Goal: Task Accomplishment & Management: Manage account settings

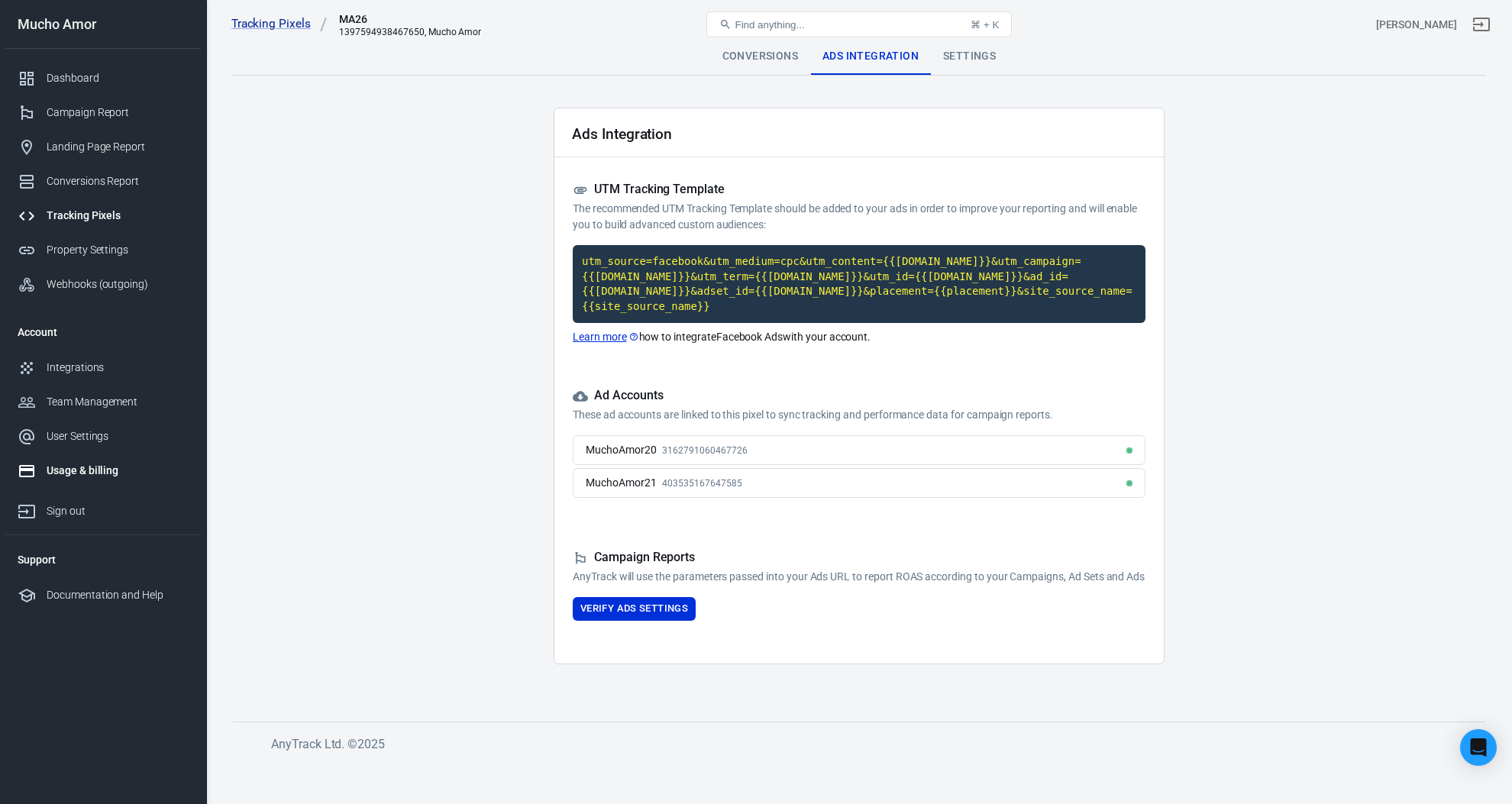
click at [95, 462] on link "Usage & billing" at bounding box center [103, 471] width 195 height 34
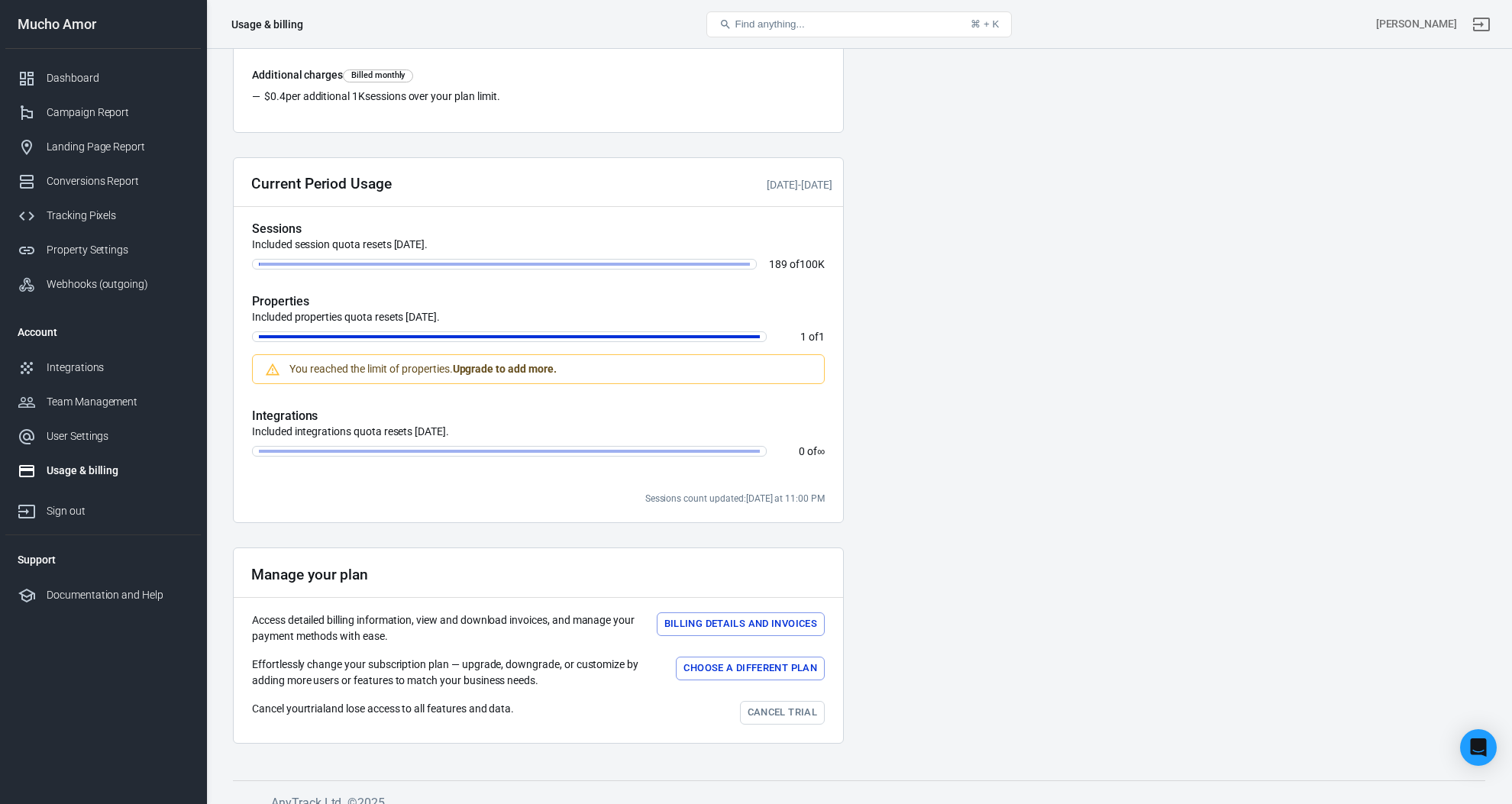
scroll to position [305, 0]
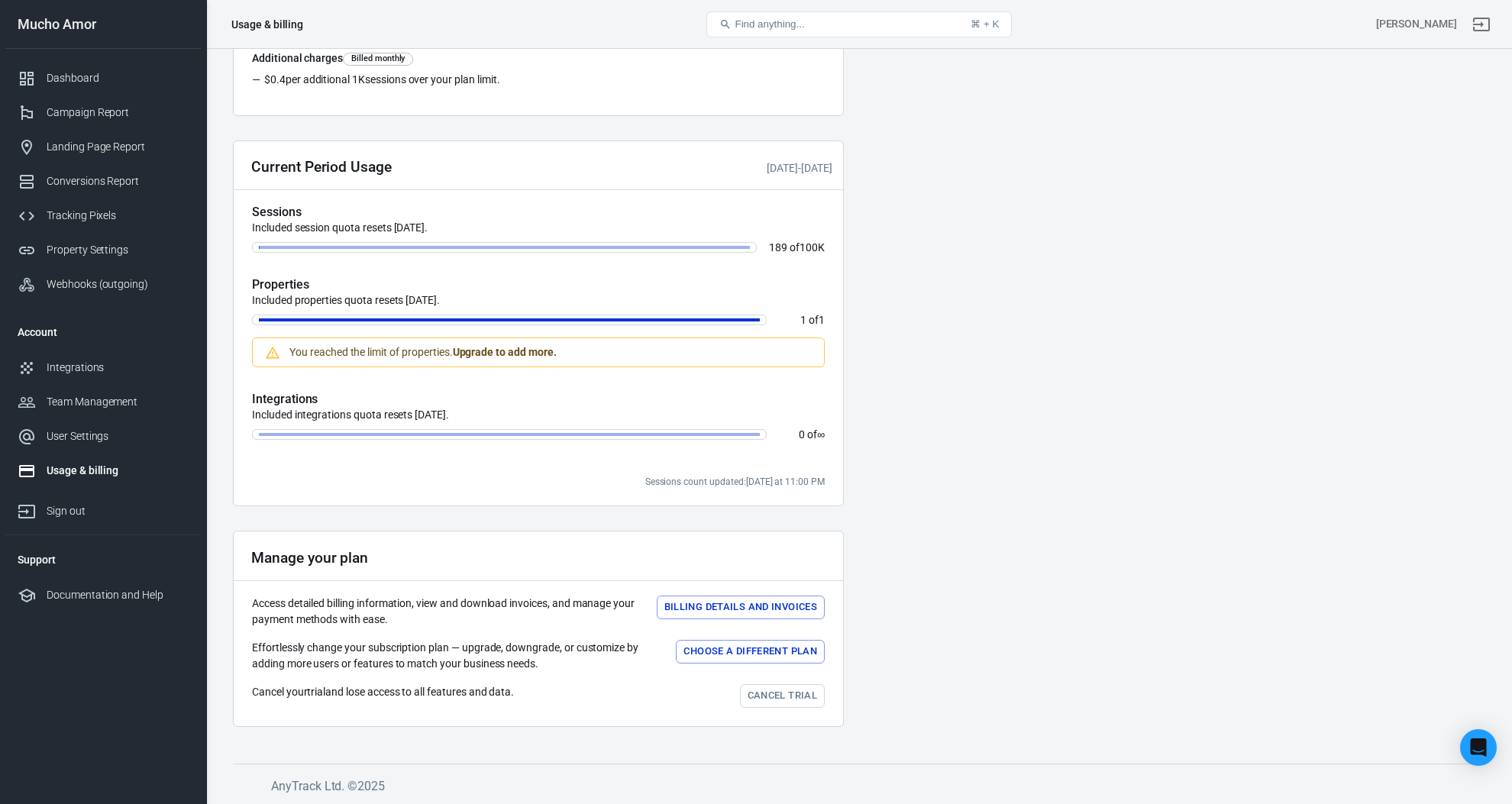
click at [782, 697] on link "Cancel trial" at bounding box center [782, 696] width 85 height 24
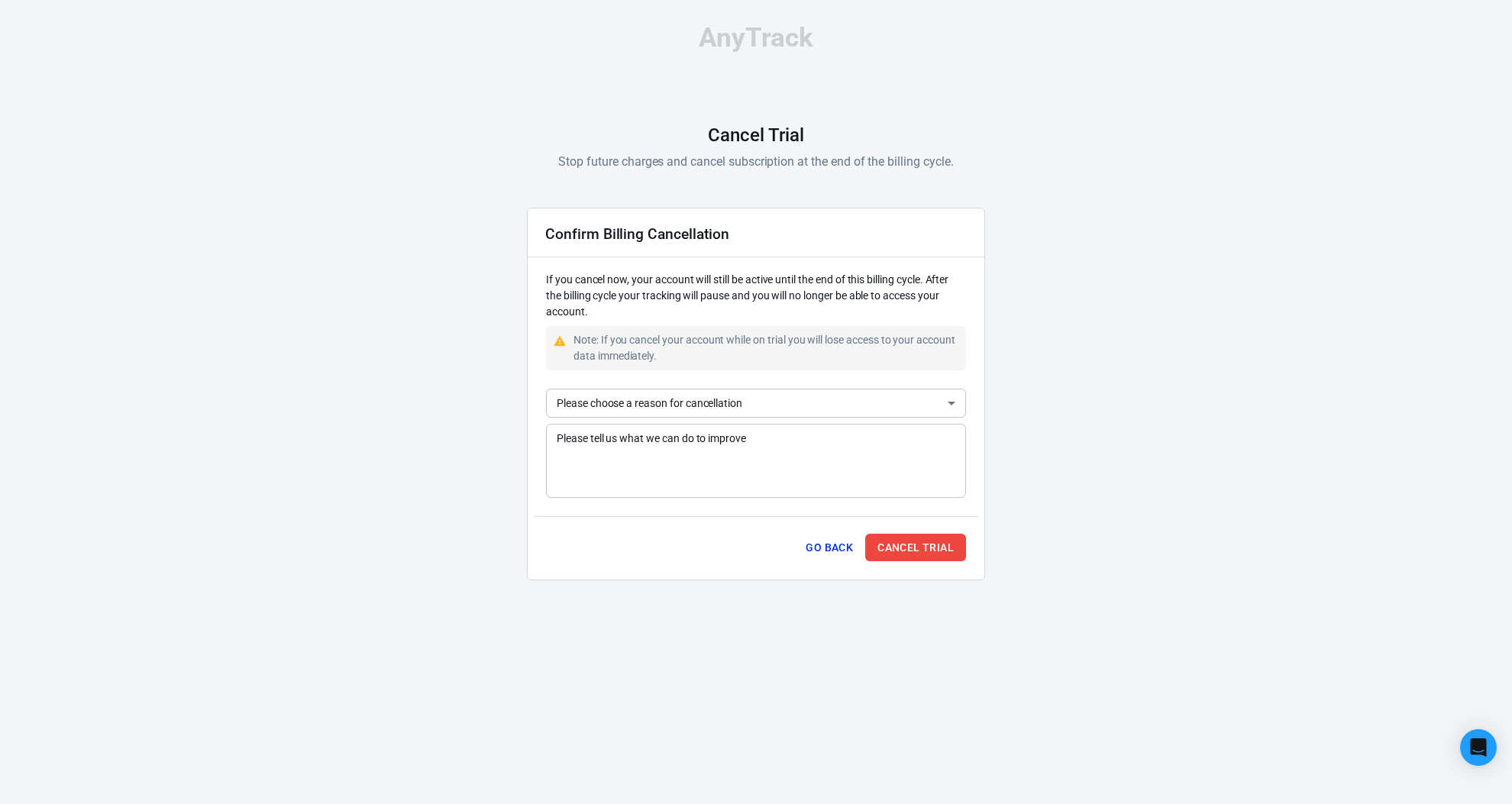
click at [691, 402] on body "AnyTrack Cancel Trial Stop future charges and cancel subscription at the end of…" at bounding box center [756, 308] width 1512 height 617
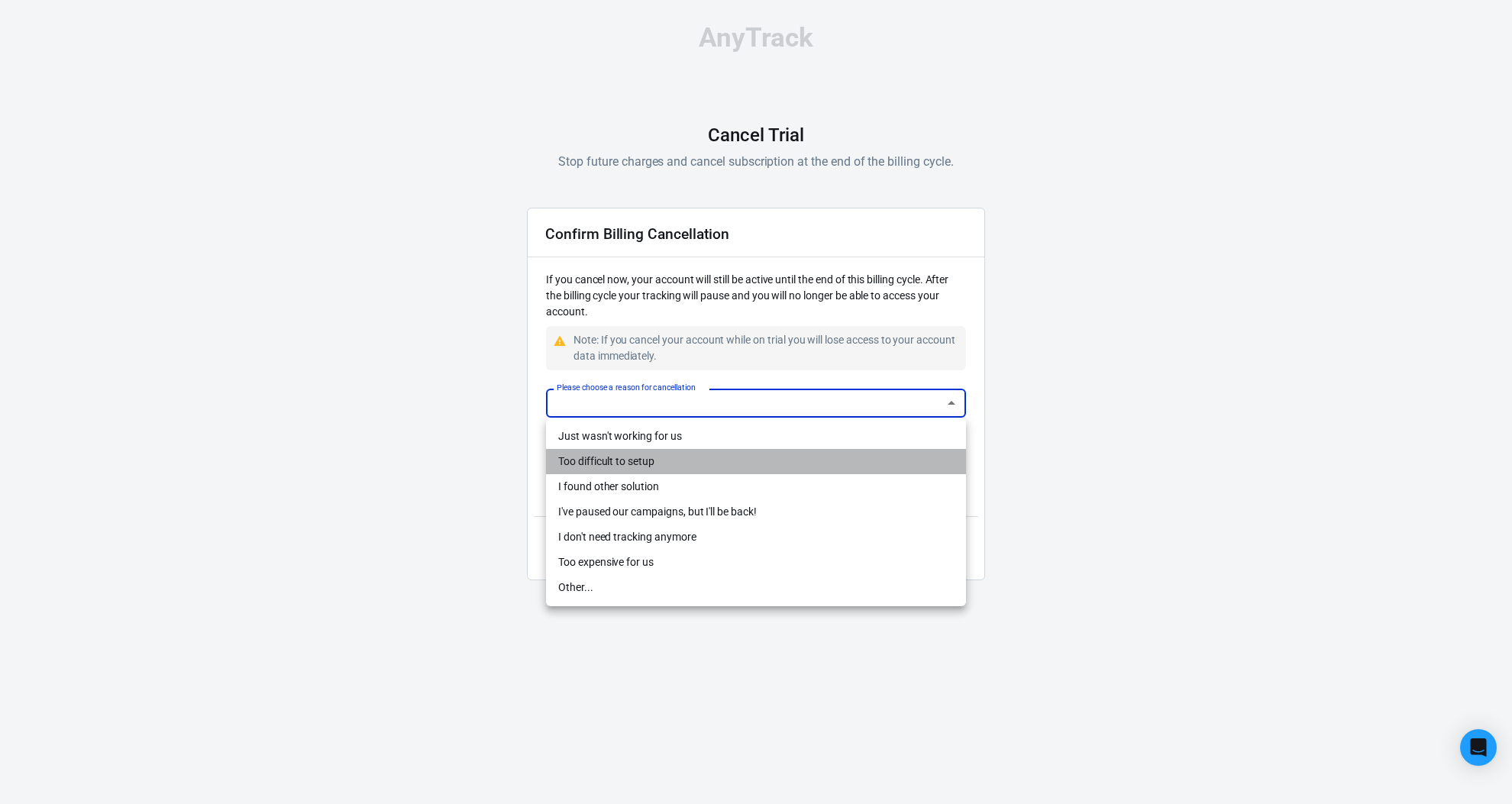
click at [749, 460] on li "Too difficult to setup" at bounding box center [756, 462] width 420 height 25
type input "difficult-setup"
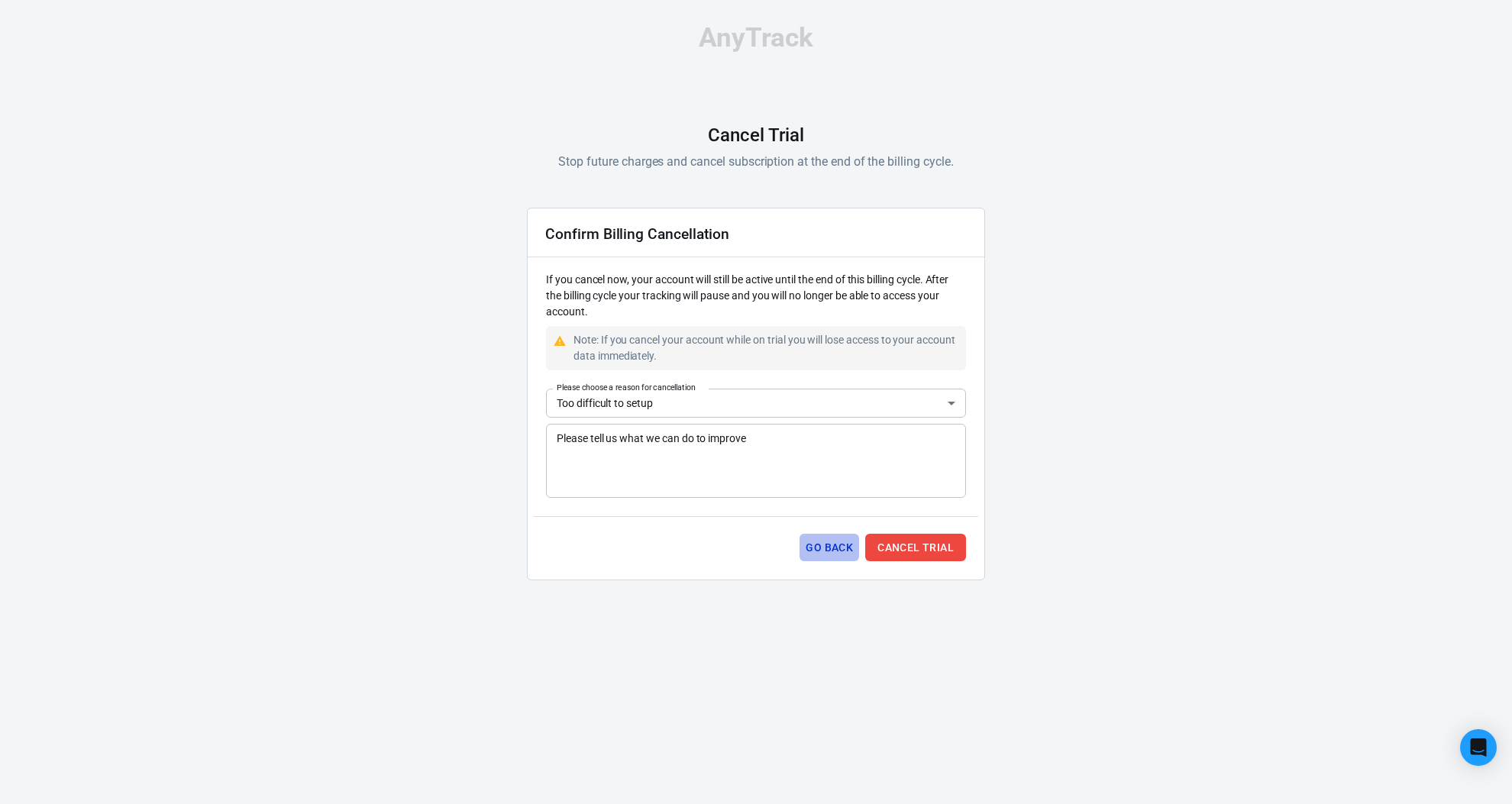
click at [818, 548] on button "Go Back" at bounding box center [829, 548] width 60 height 29
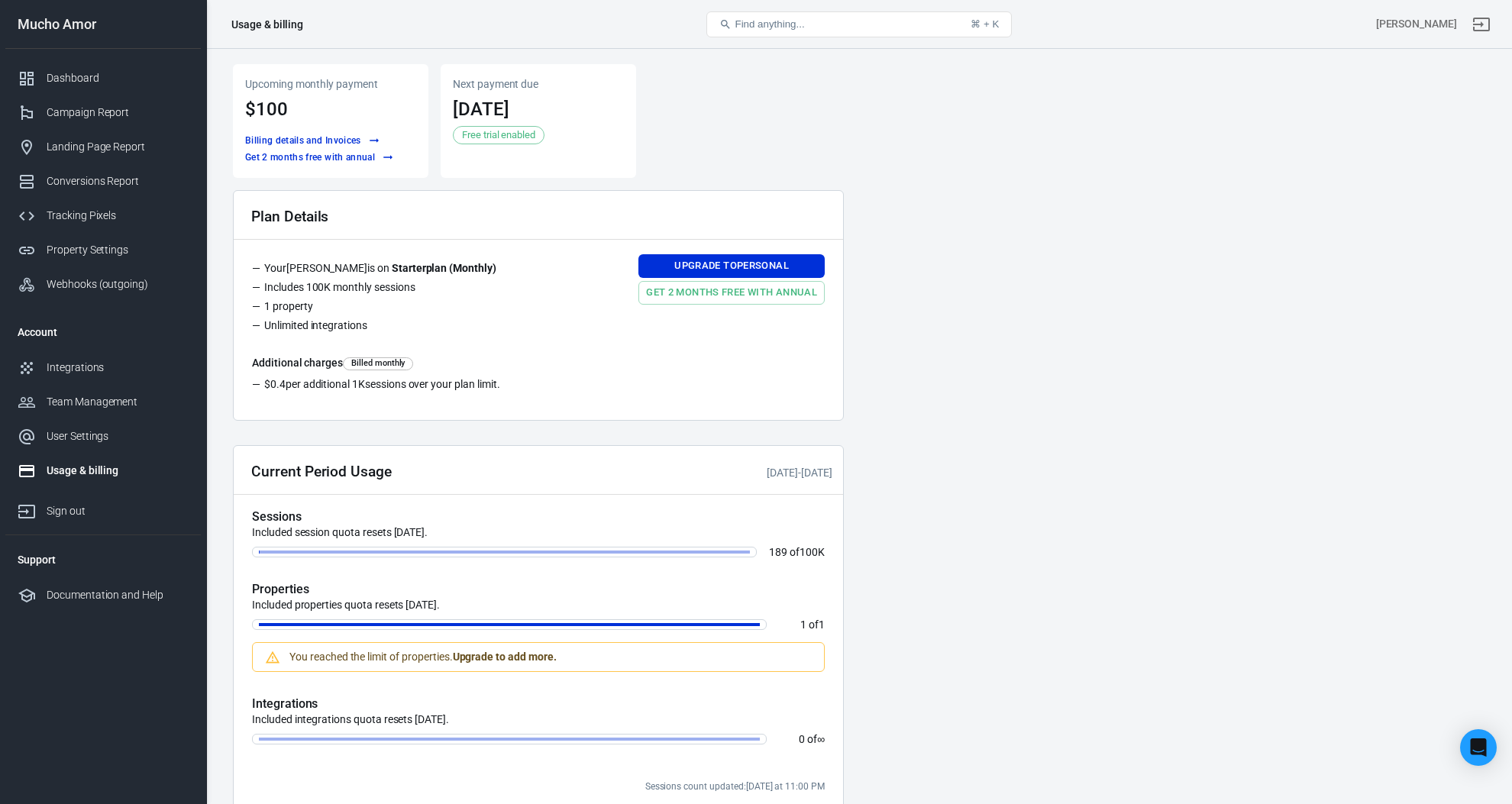
click at [488, 132] on span "Free trial enabled" at bounding box center [498, 135] width 84 height 15
click at [345, 151] on link "Get 2 months free with annual" at bounding box center [319, 158] width 156 height 16
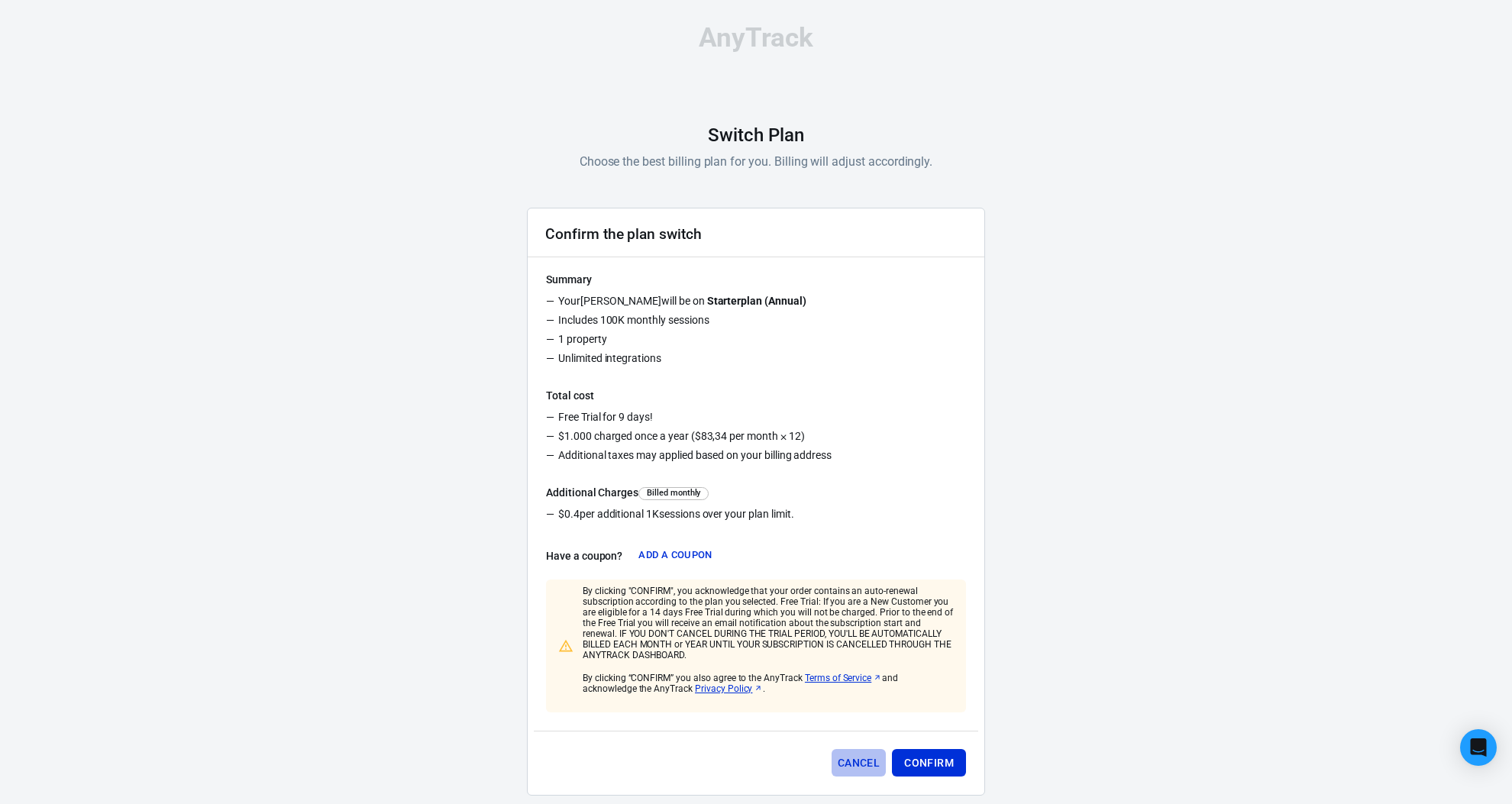
click at [872, 764] on button "Cancel" at bounding box center [859, 764] width 54 height 29
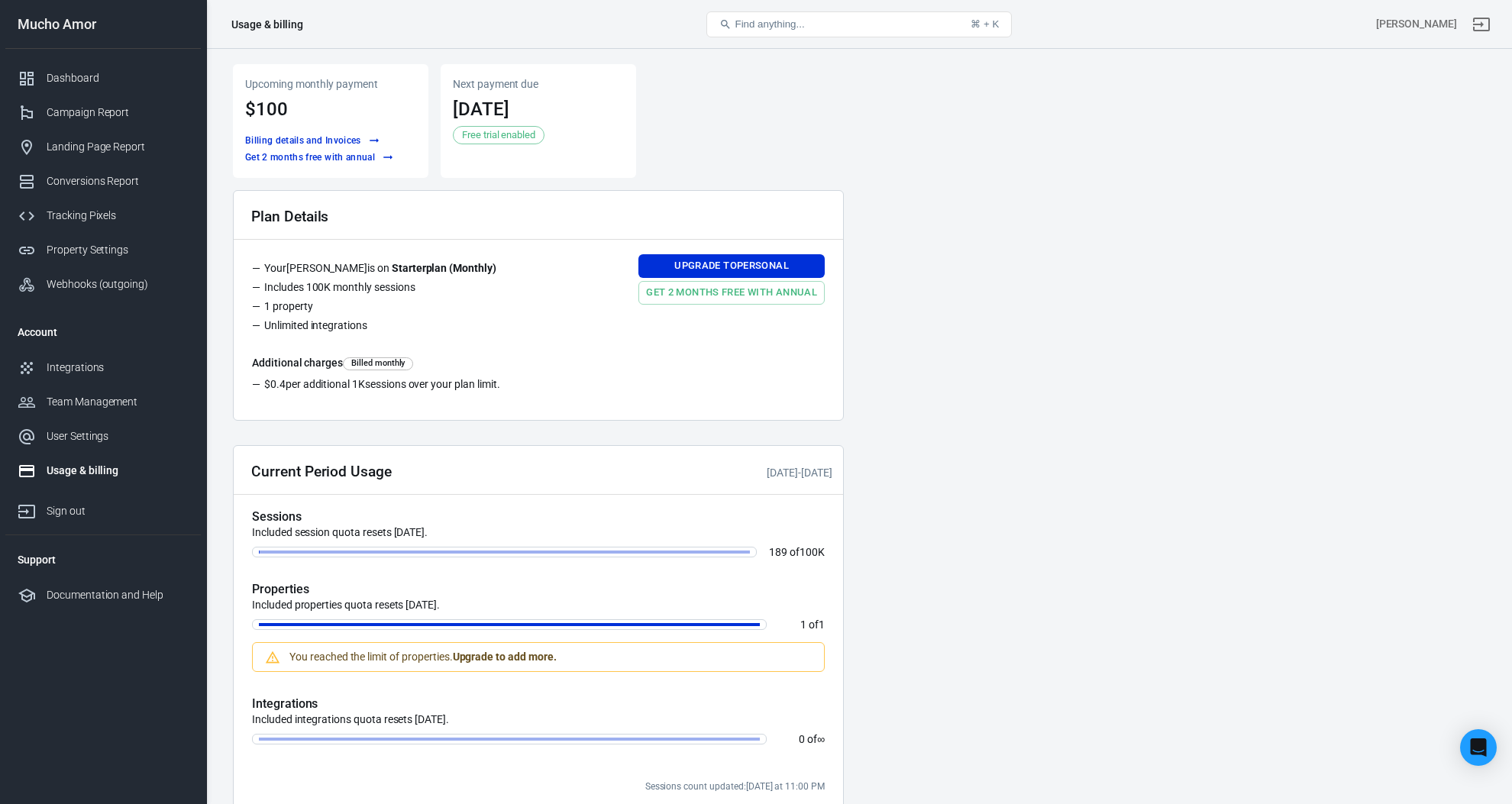
scroll to position [305, 0]
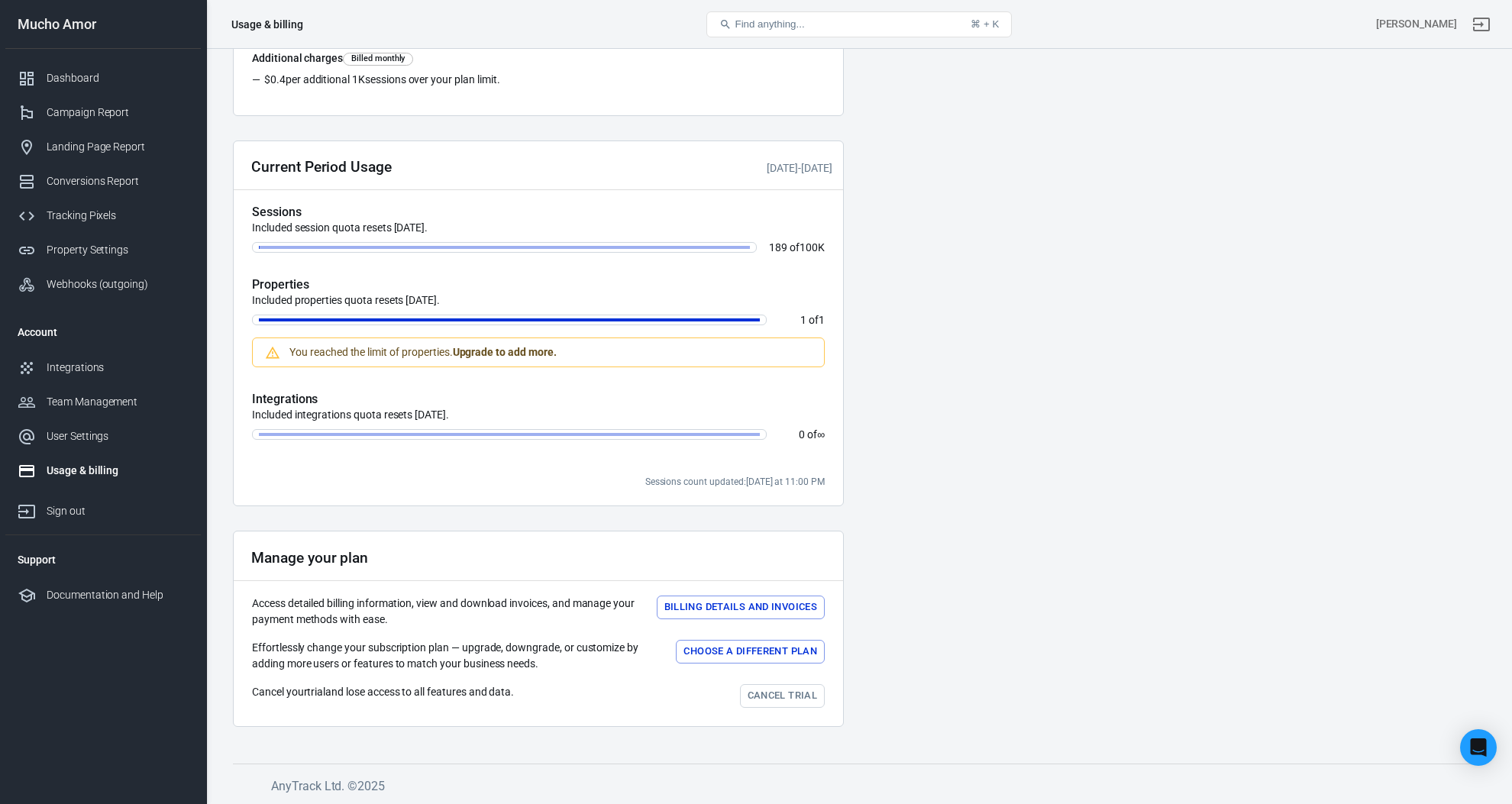
click at [768, 648] on button "Choose a different plan" at bounding box center [751, 652] width 149 height 24
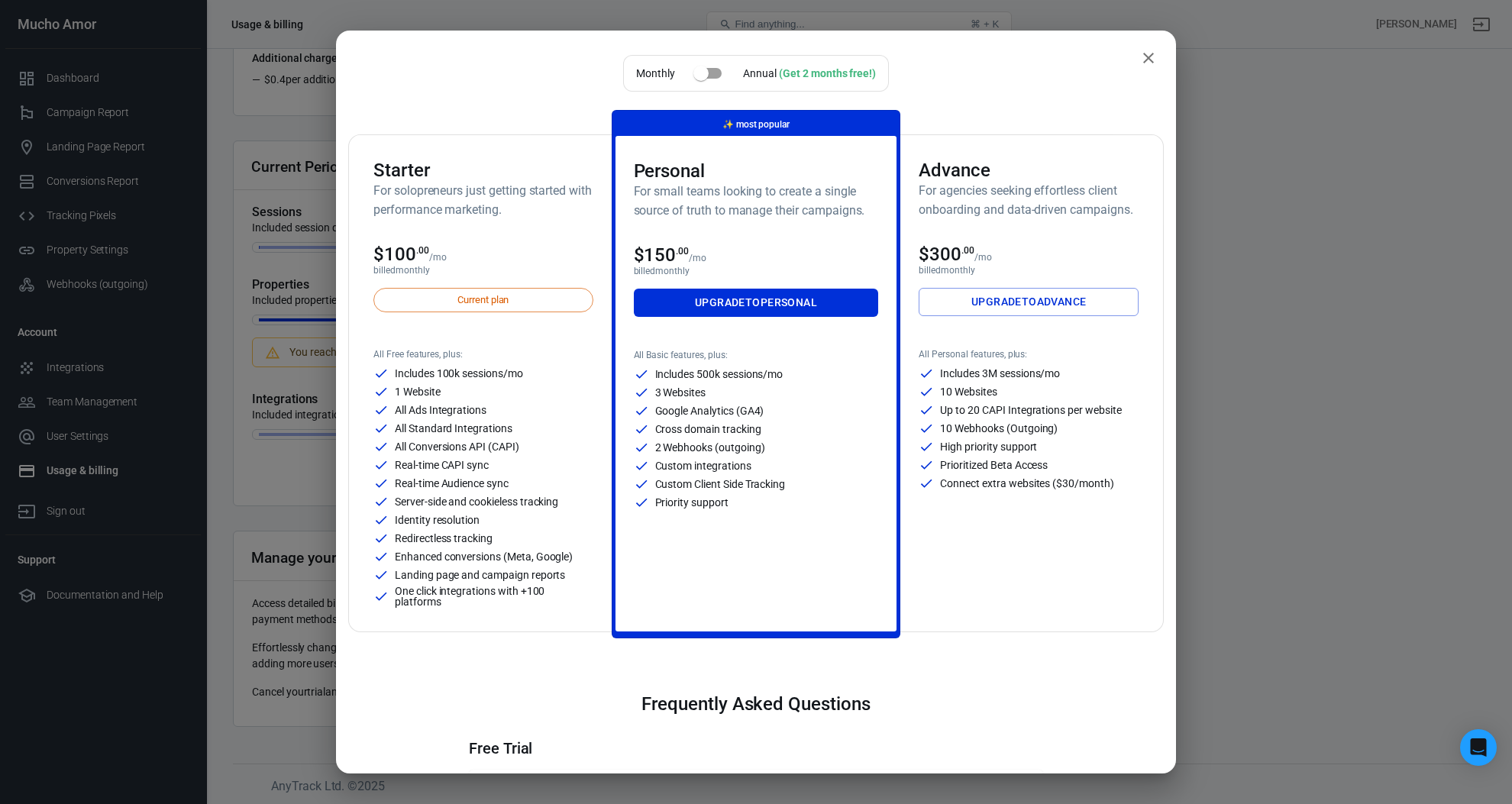
click at [471, 304] on span "Current plan" at bounding box center [483, 300] width 68 height 15
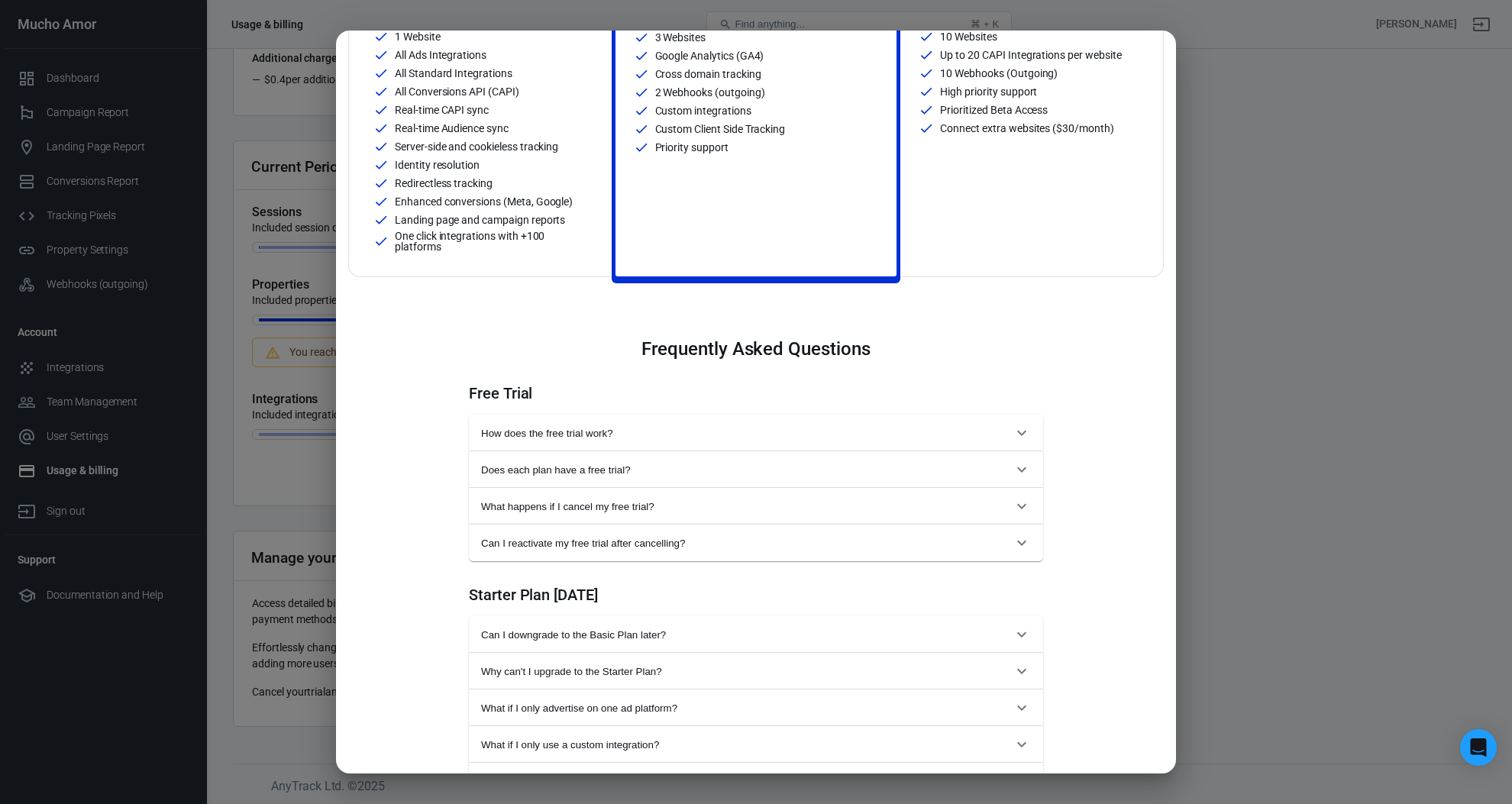
scroll to position [0, 0]
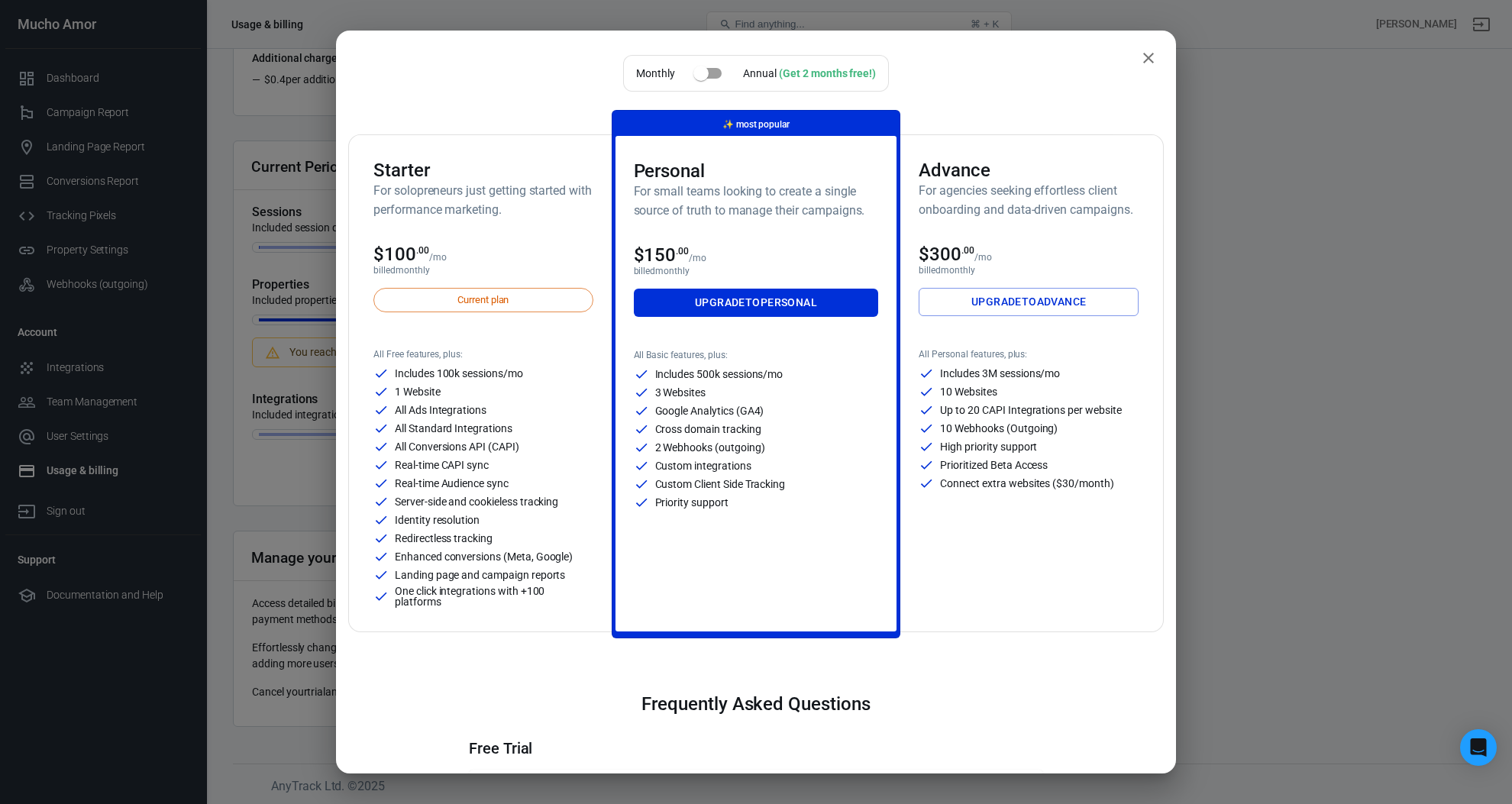
click at [1152, 55] on icon "close" at bounding box center [1148, 57] width 10 height 10
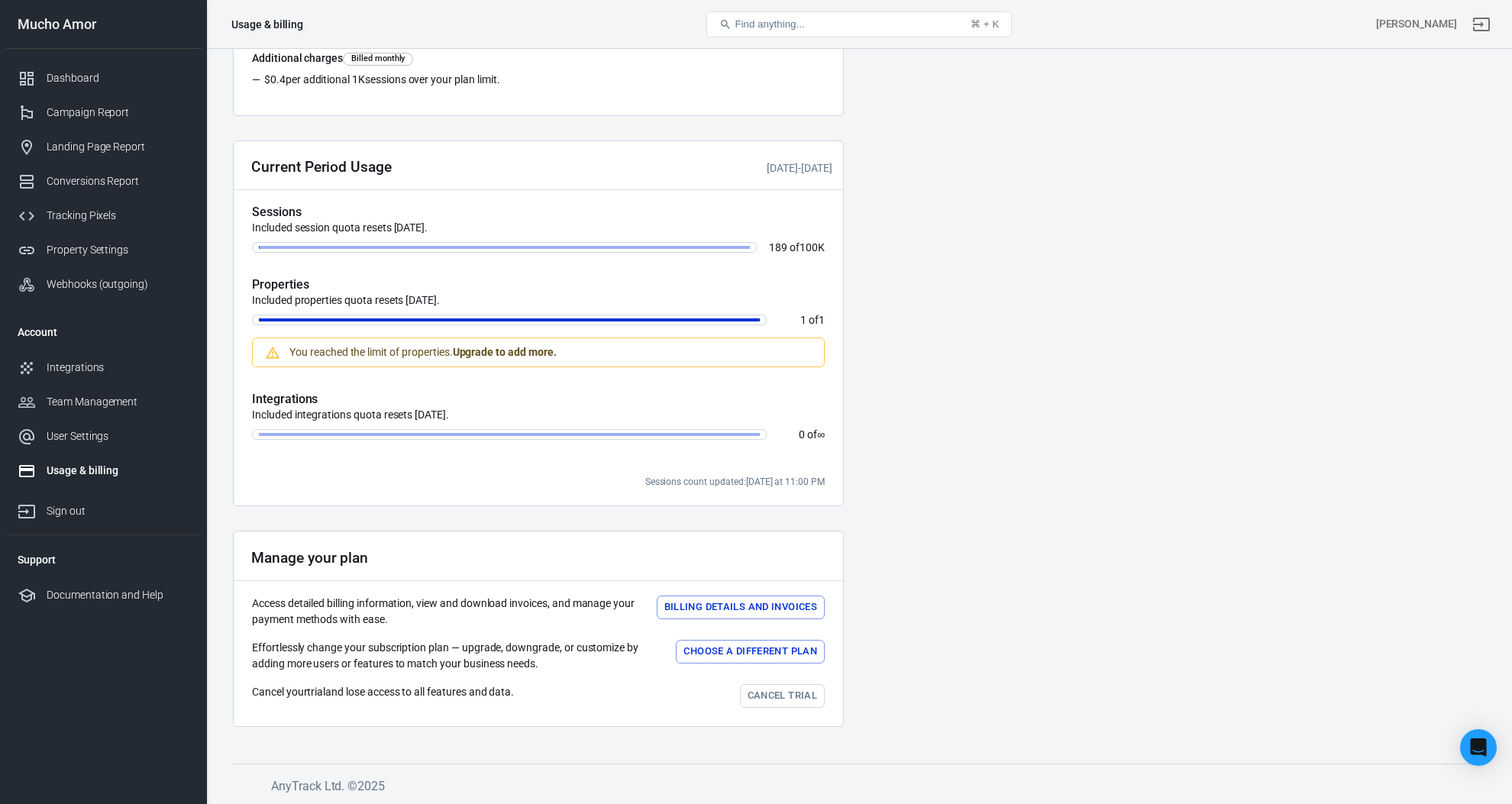
click at [750, 606] on button "Billing details and Invoices" at bounding box center [741, 608] width 168 height 24
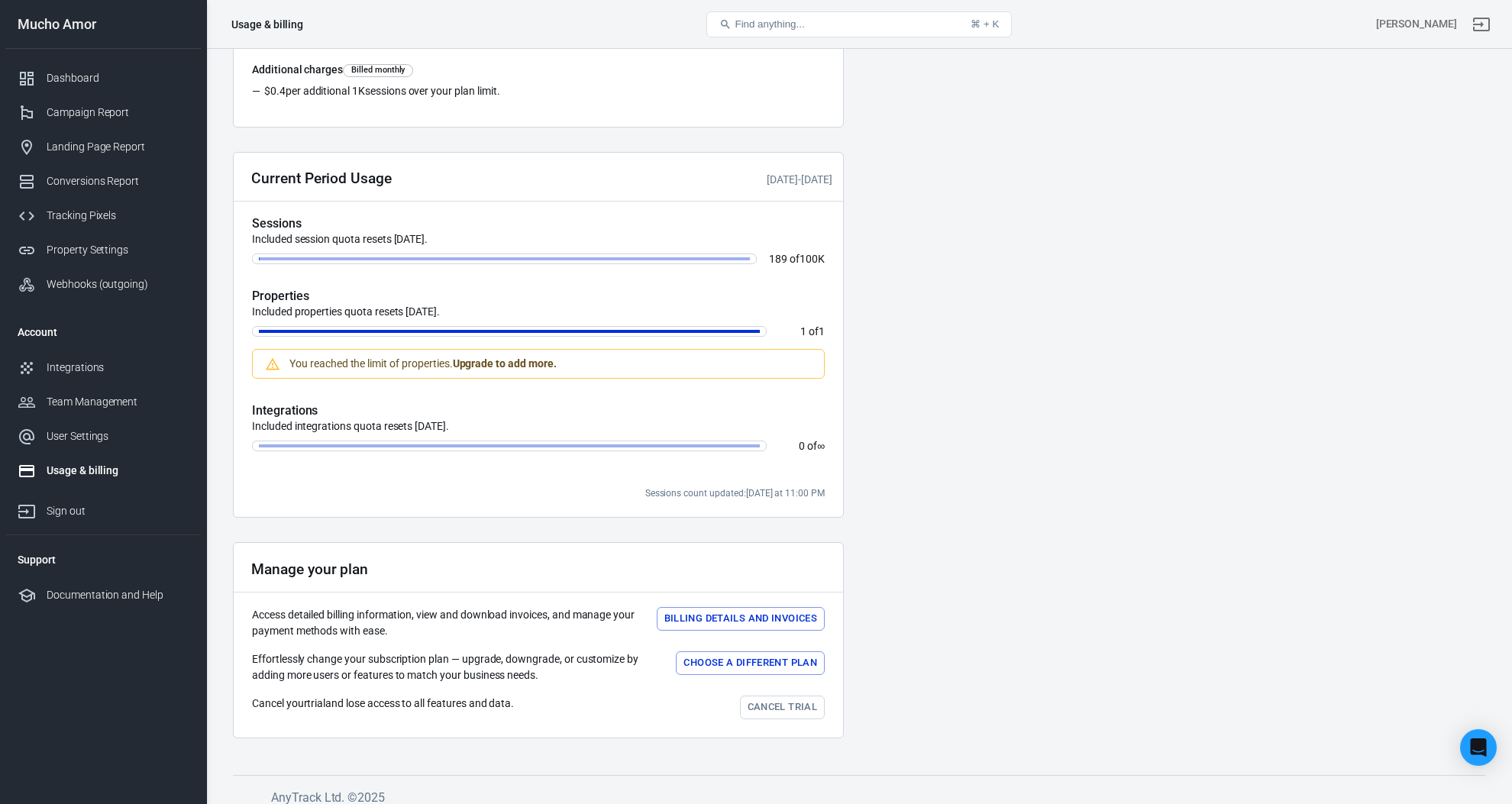
scroll to position [305, 0]
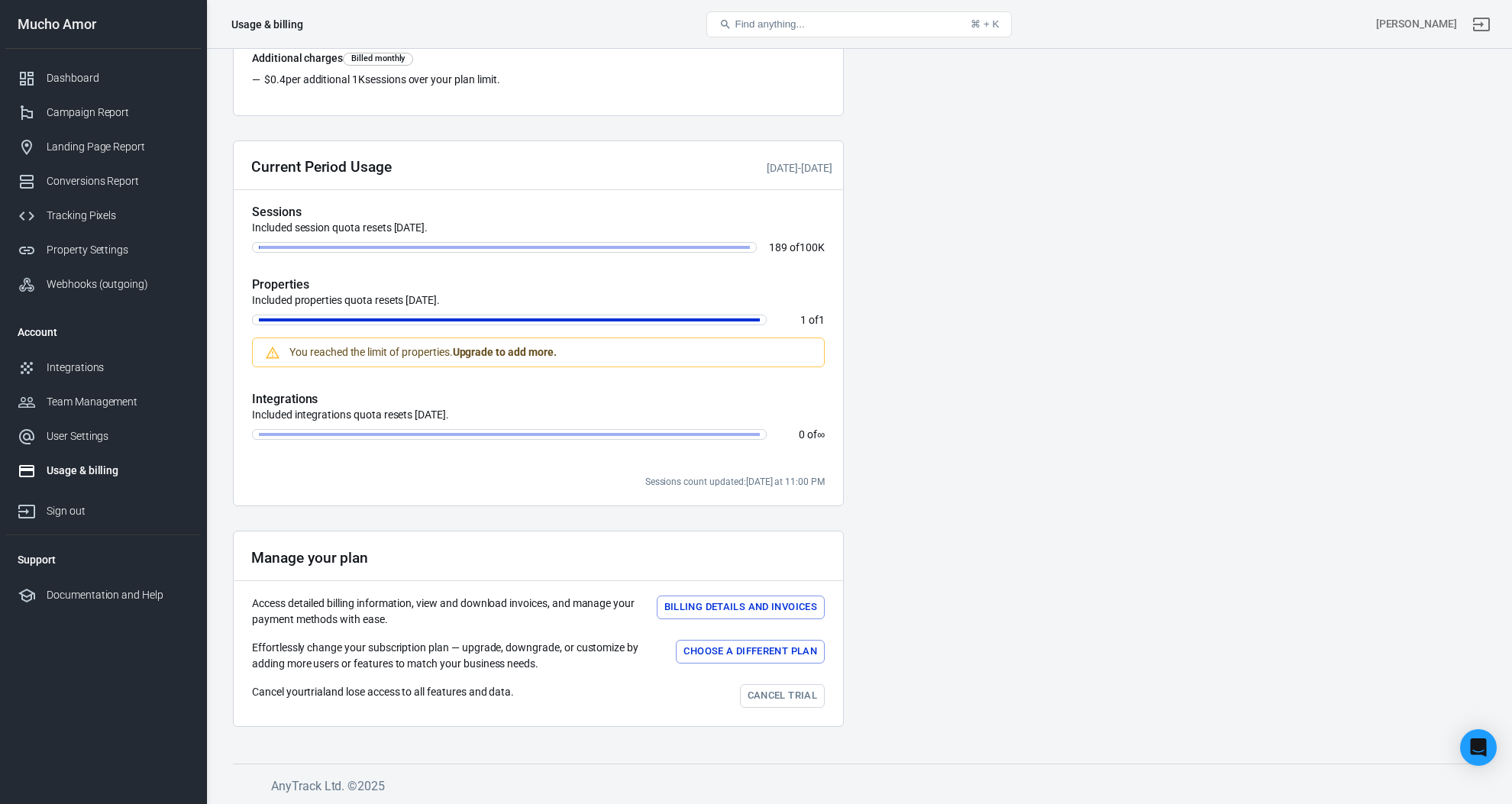
click at [763, 609] on button "Billing details and Invoices" at bounding box center [741, 608] width 168 height 24
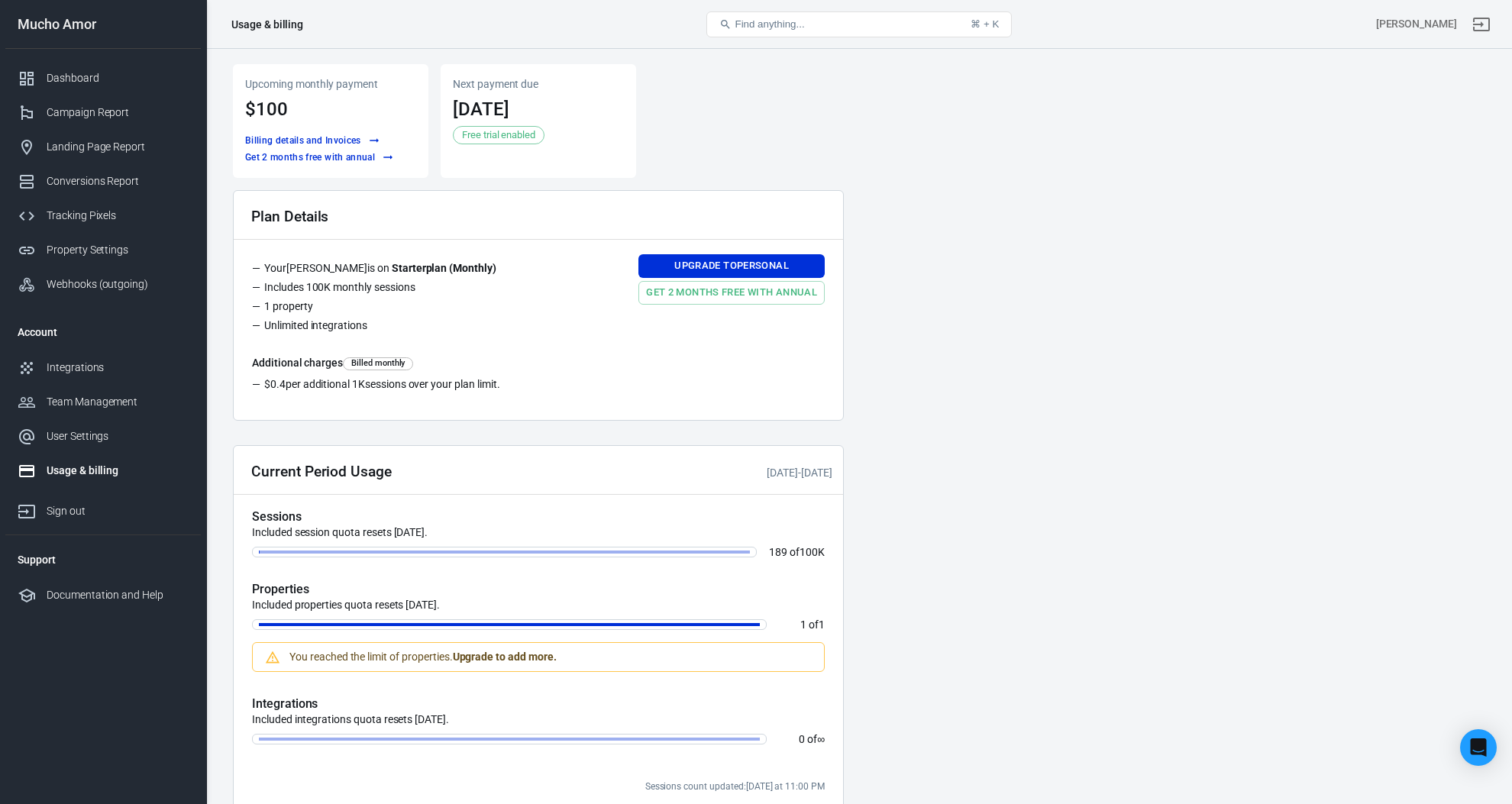
scroll to position [305, 0]
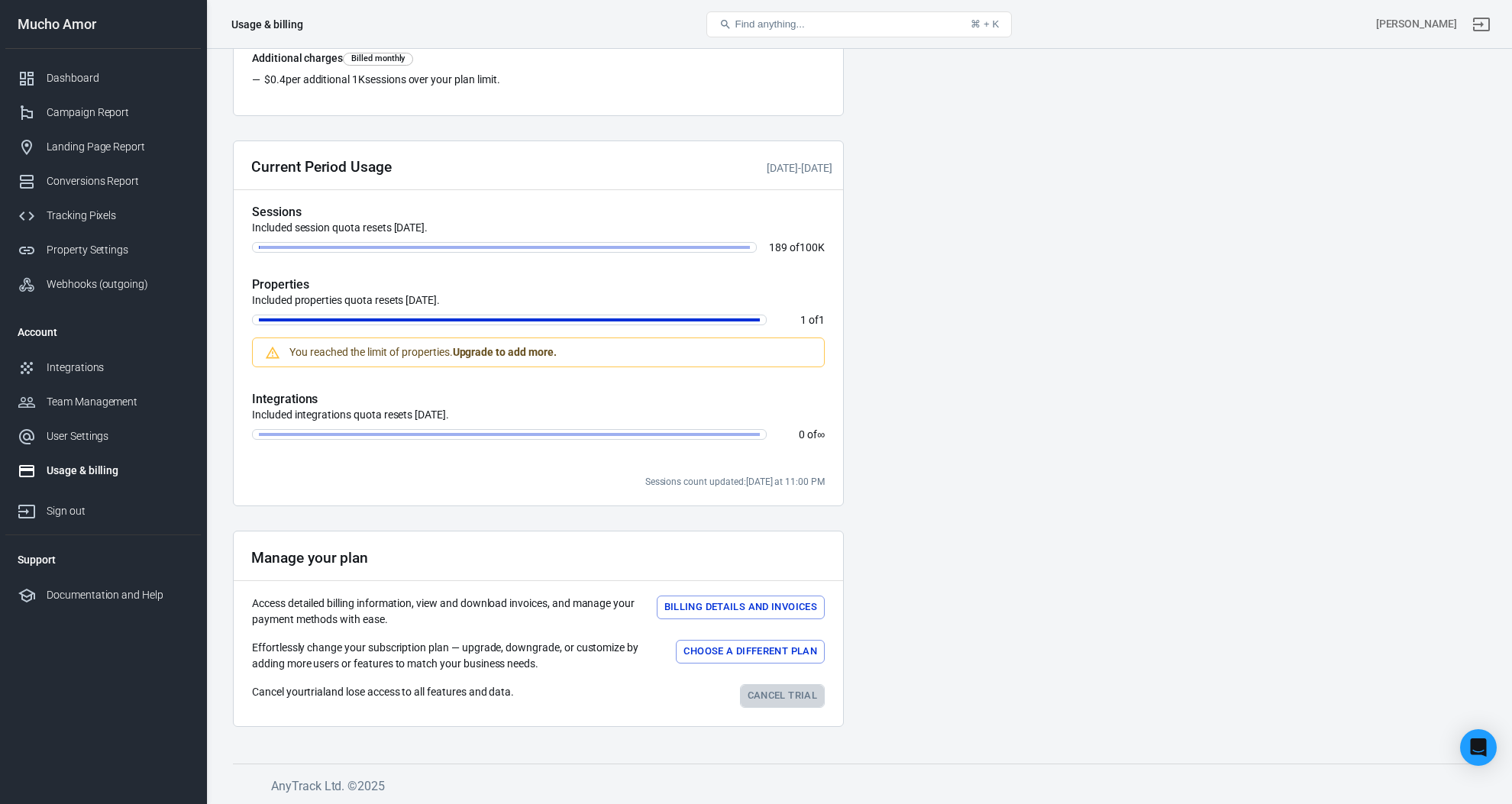
click at [783, 694] on link "Cancel trial" at bounding box center [782, 696] width 85 height 24
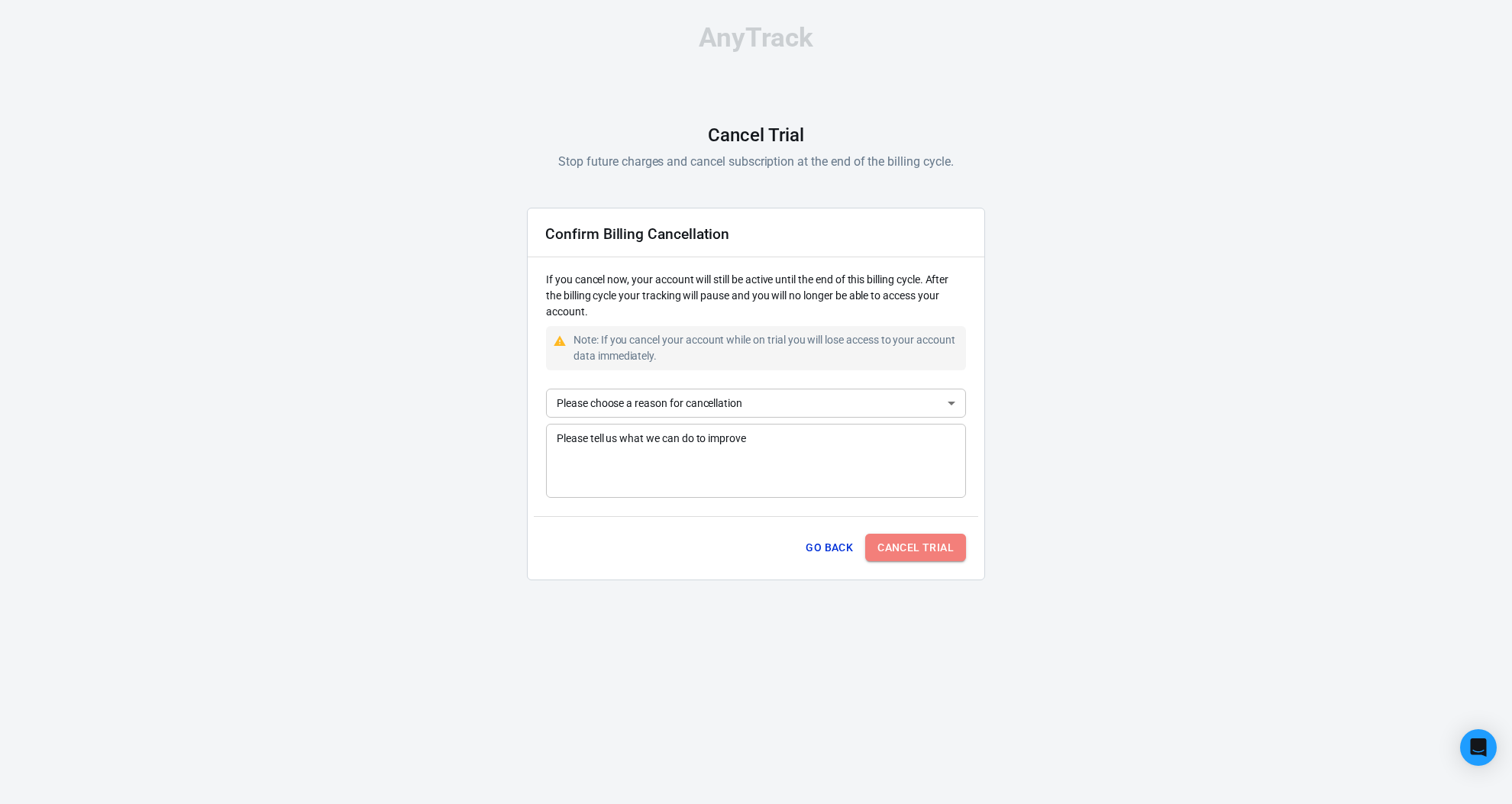
click at [931, 555] on button "Cancel Trial" at bounding box center [915, 548] width 101 height 29
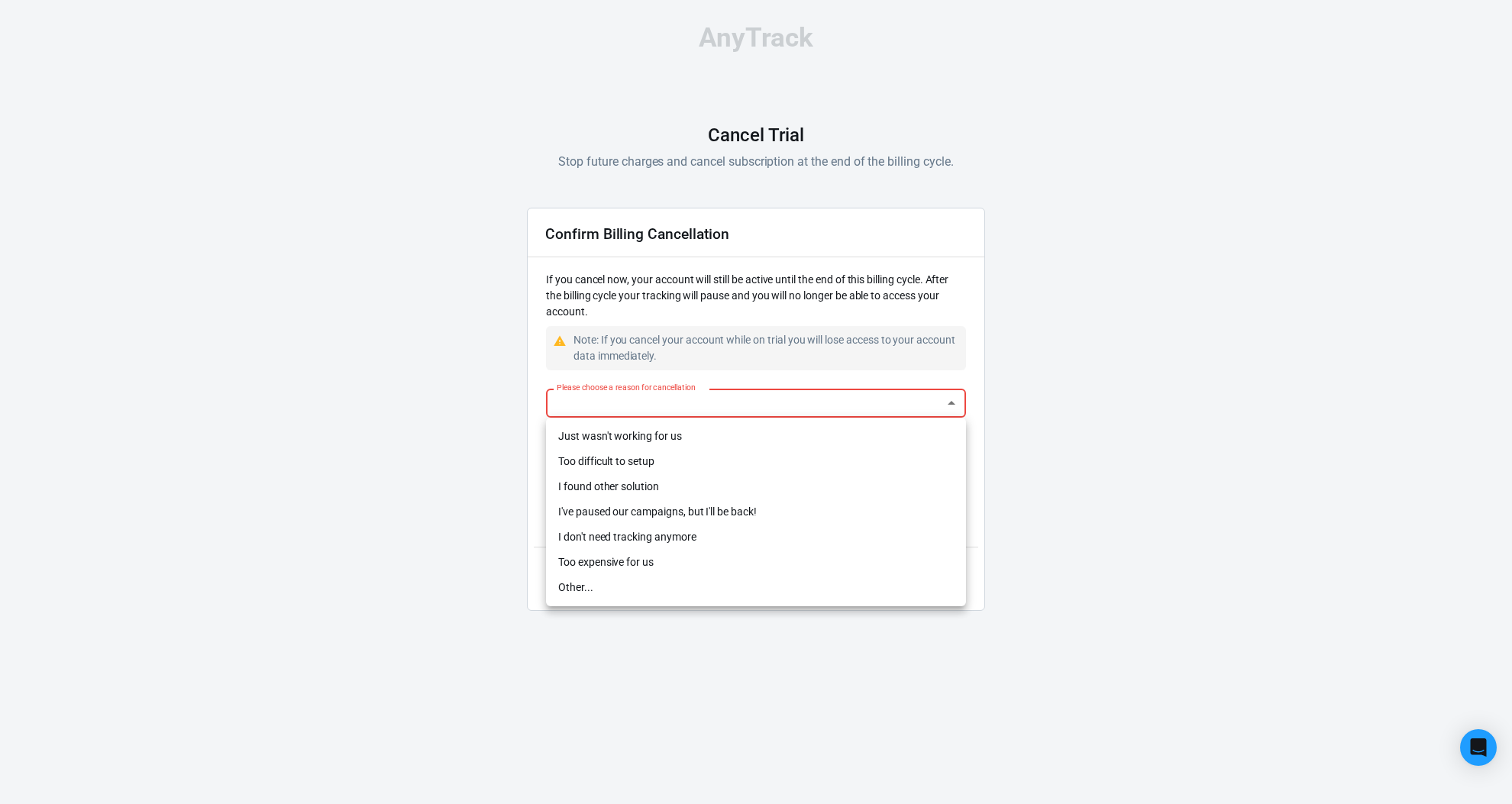
click at [770, 393] on body "AnyTrack Cancel Trial Stop future charges and cancel subscription at the end of…" at bounding box center [756, 324] width 1512 height 648
click at [683, 459] on li "Too difficult to setup" at bounding box center [756, 462] width 420 height 25
type input "difficult-setup"
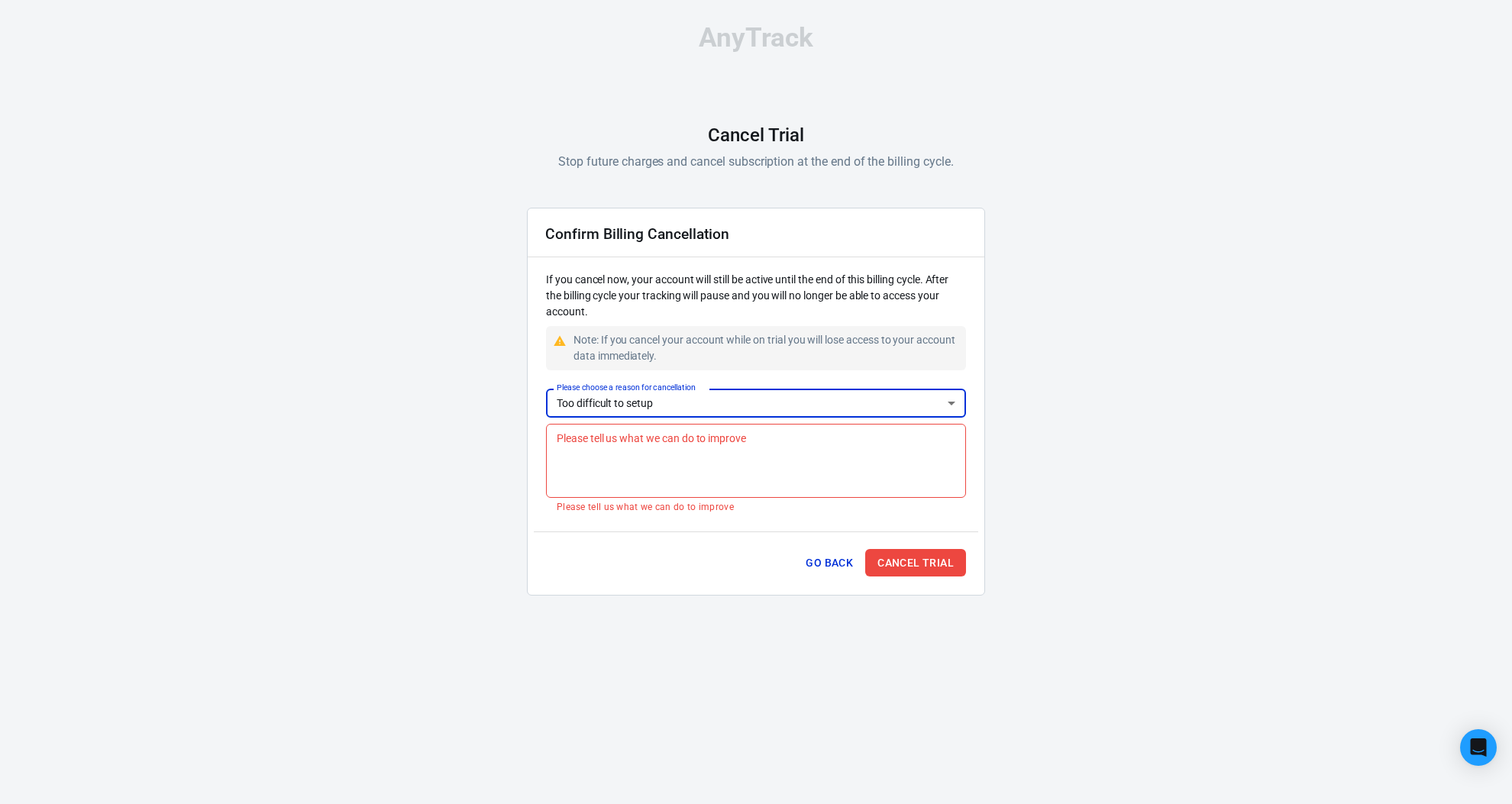
click at [829, 455] on textarea "Please tell us what we can do to improve" at bounding box center [756, 460] width 398 height 61
click at [941, 579] on div "Go Back Cancel Trial" at bounding box center [756, 560] width 444 height 58
click at [940, 562] on button "Cancel Trial" at bounding box center [915, 564] width 101 height 29
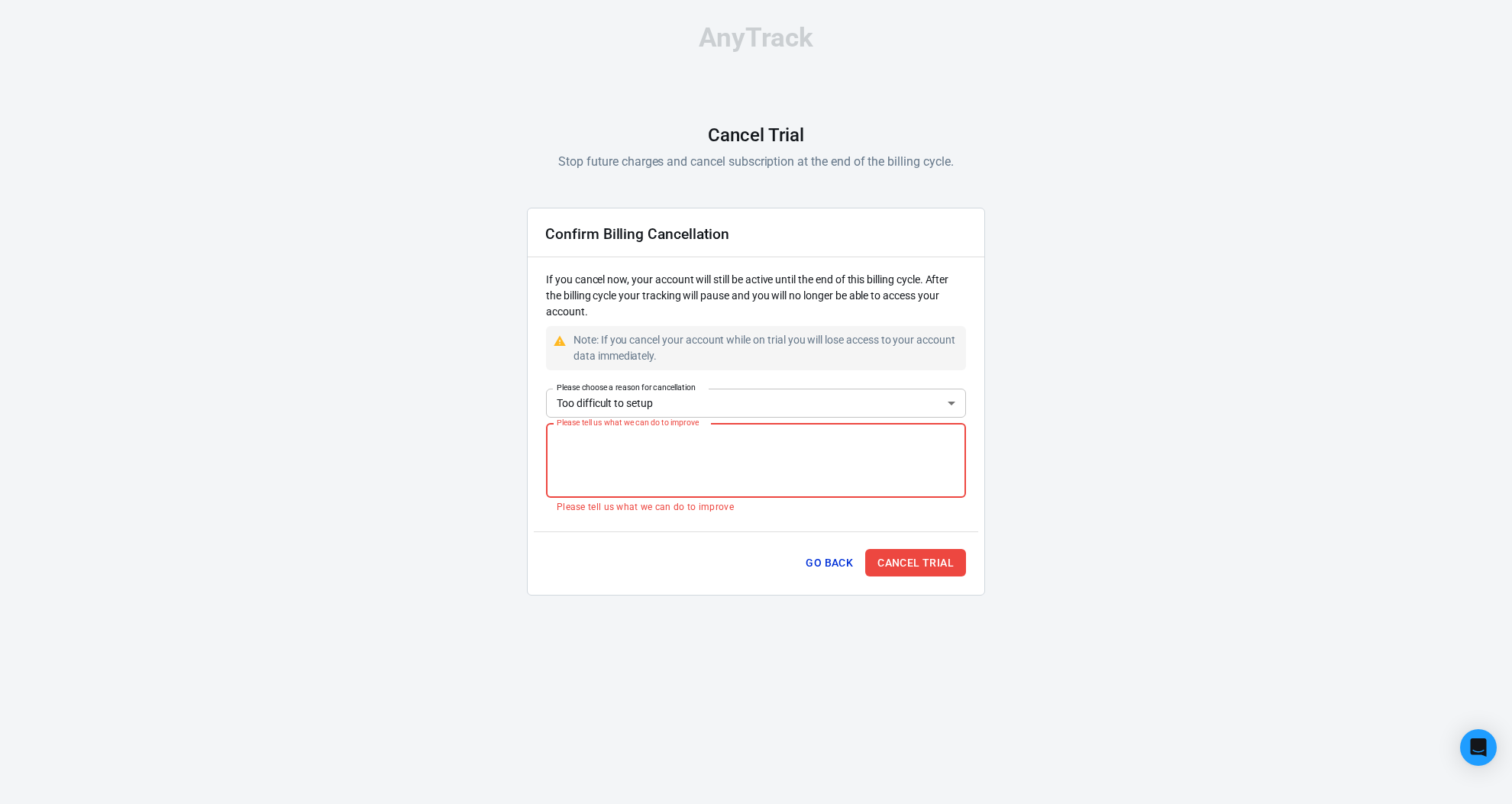
click at [821, 460] on textarea "Please tell us what we can do to improve" at bounding box center [756, 460] width 398 height 61
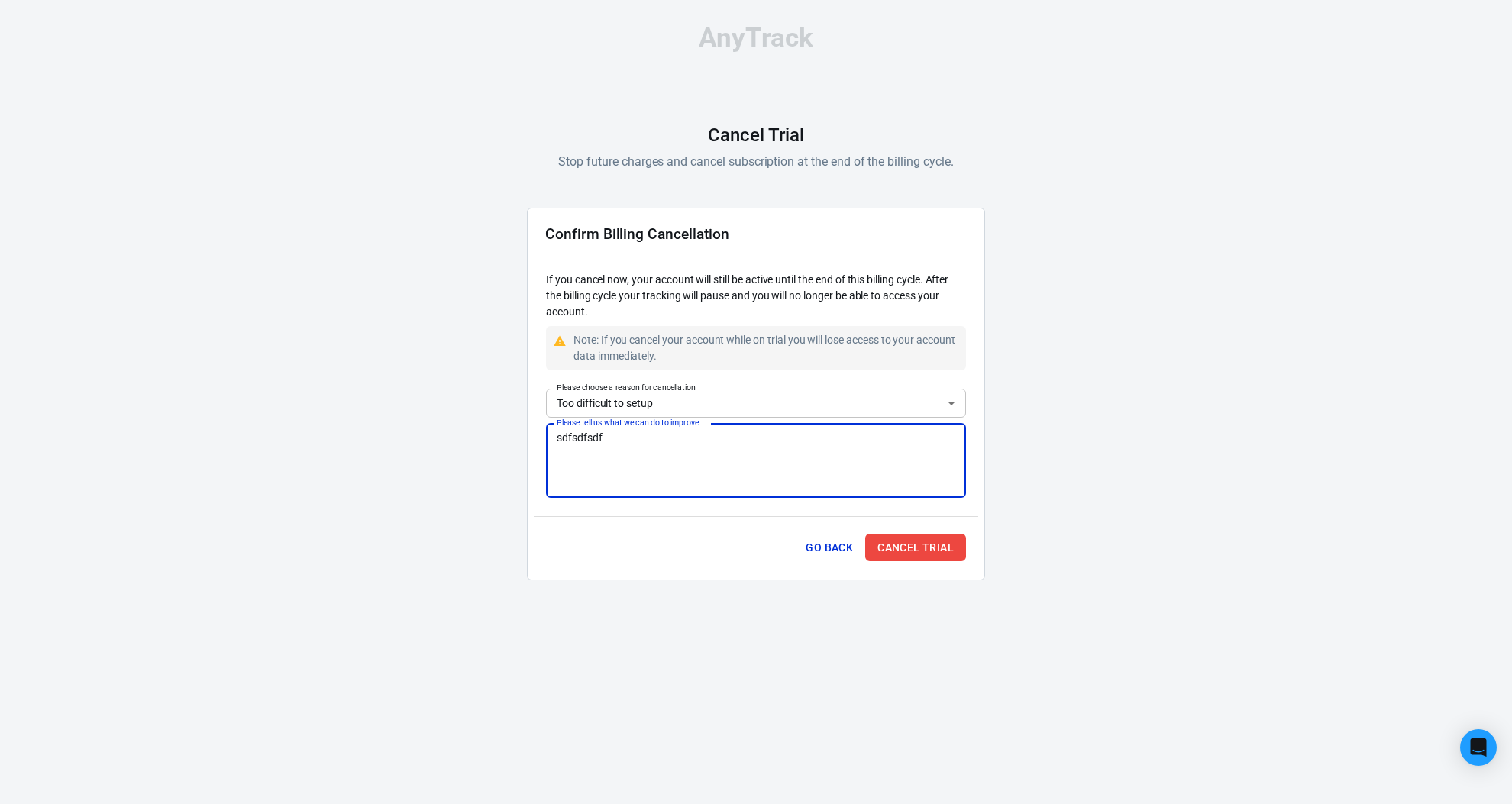
type textarea "sdfsdfsdf"
click at [904, 533] on div "Go Back Cancel Trial" at bounding box center [756, 544] width 444 height 58
drag, startPoint x: 1037, startPoint y: 544, endPoint x: 998, endPoint y: 540, distance: 39.2
click at [1029, 543] on div "AnyTrack Cancel Trial Stop future charges and cancel subscription at the end of…" at bounding box center [756, 308] width 1512 height 617
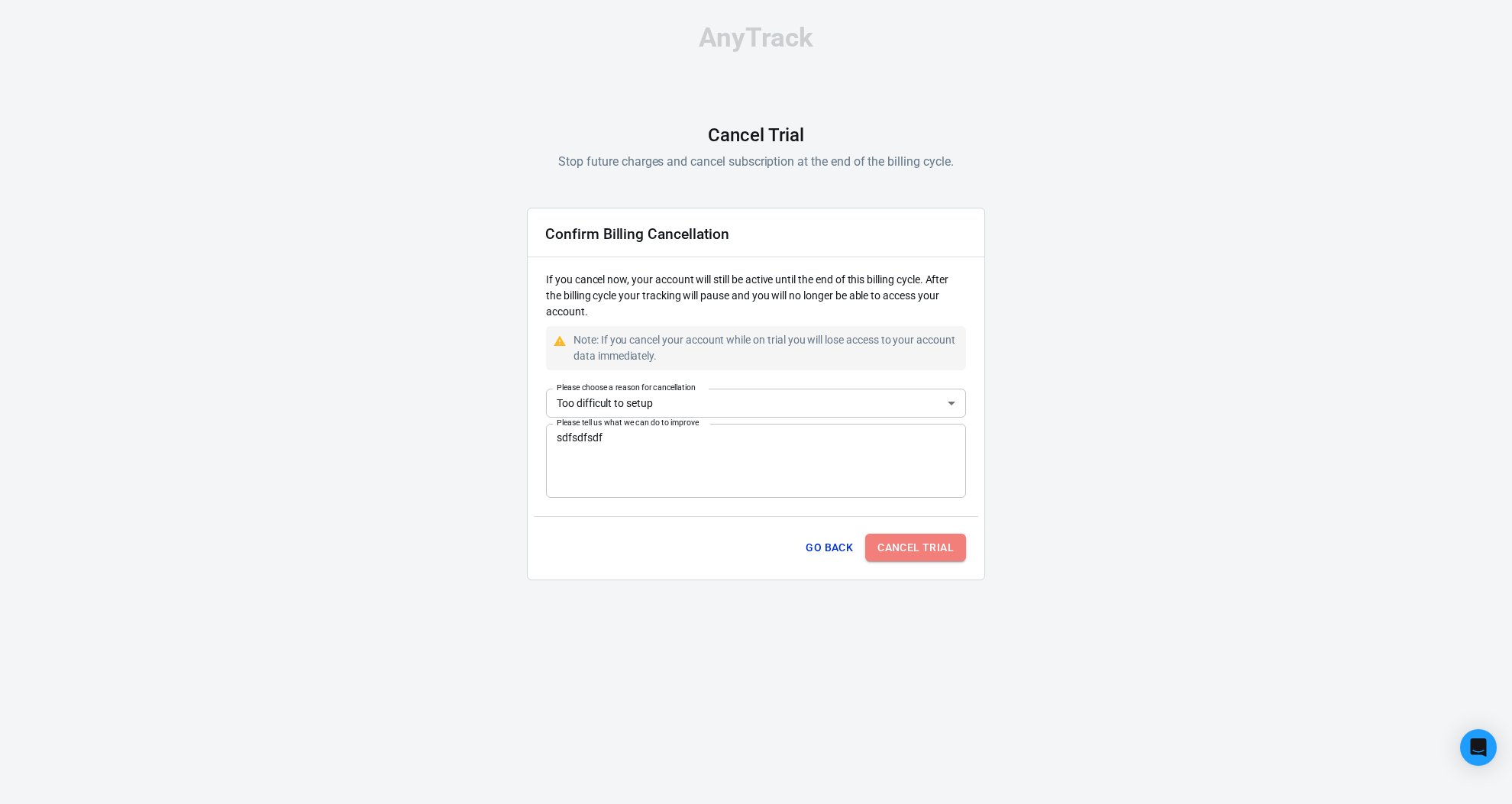
click at [951, 541] on button "Cancel Trial" at bounding box center [915, 548] width 101 height 29
